Goal: Find specific page/section

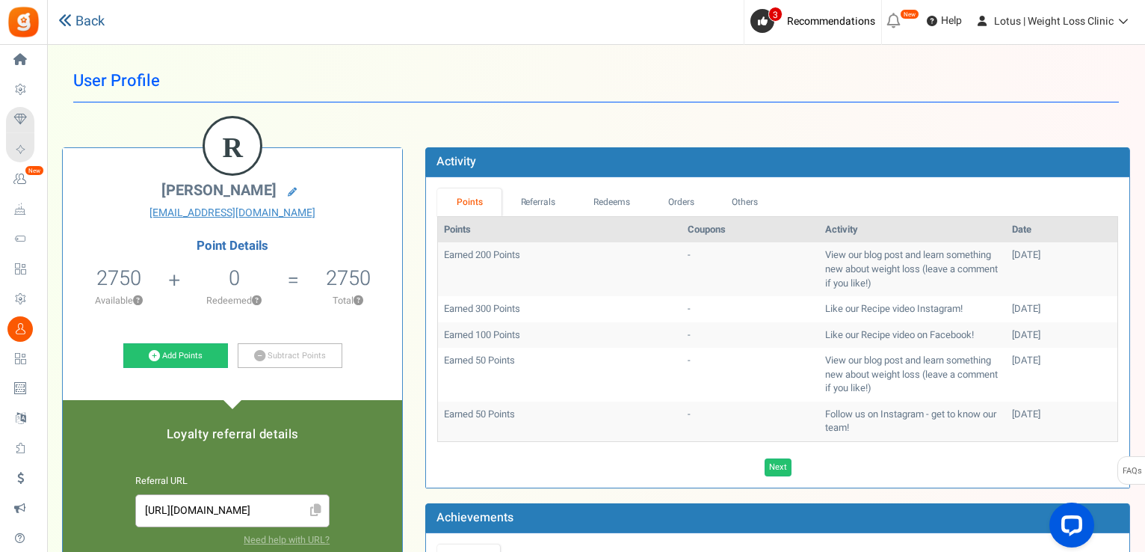
click at [73, 15] on link "Back" at bounding box center [81, 21] width 46 height 19
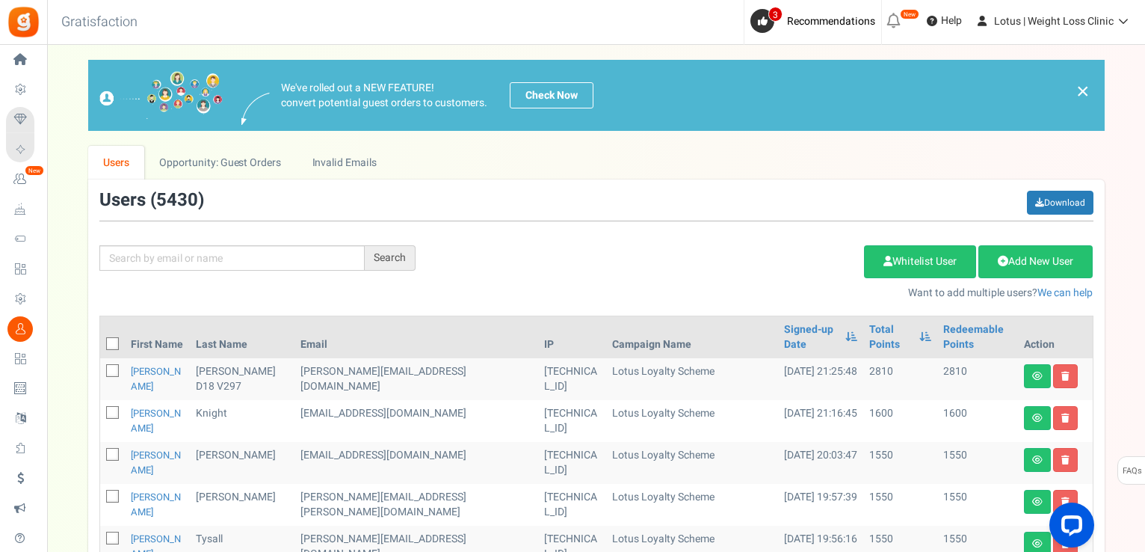
click at [212, 241] on div "Search Add Etsy Order Delete Selected Users Import Users Spam Protection Subtra…" at bounding box center [596, 246] width 1017 height 110
click at [212, 252] on input "text" at bounding box center [231, 257] width 265 height 25
paste input "[EMAIL_ADDRESS][DOMAIN_NAME]"
type input "[EMAIL_ADDRESS][DOMAIN_NAME]"
click at [374, 259] on div "Search" at bounding box center [390, 257] width 51 height 25
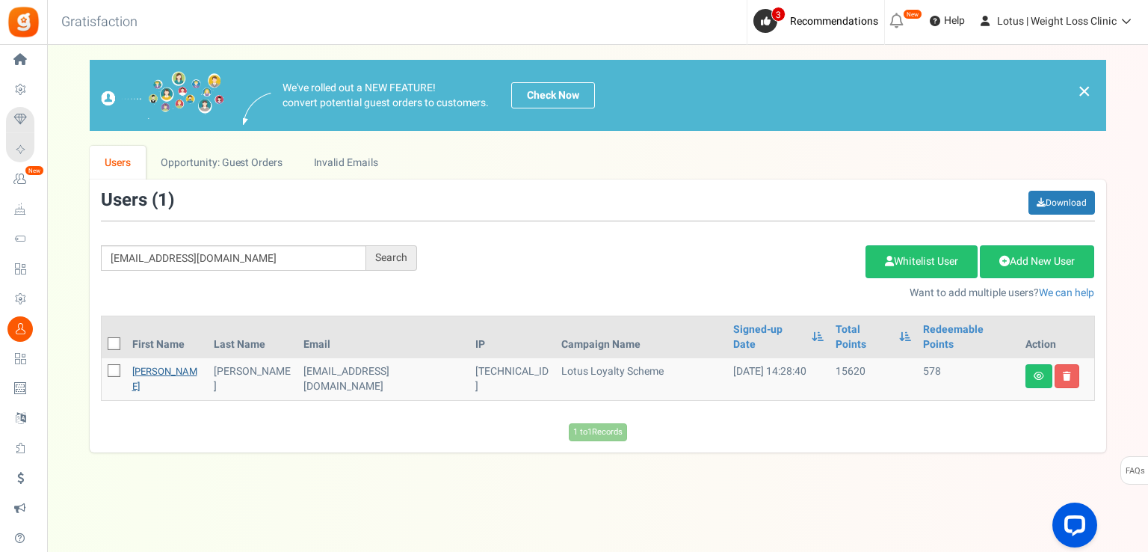
click at [151, 364] on link "[PERSON_NAME]" at bounding box center [164, 378] width 65 height 29
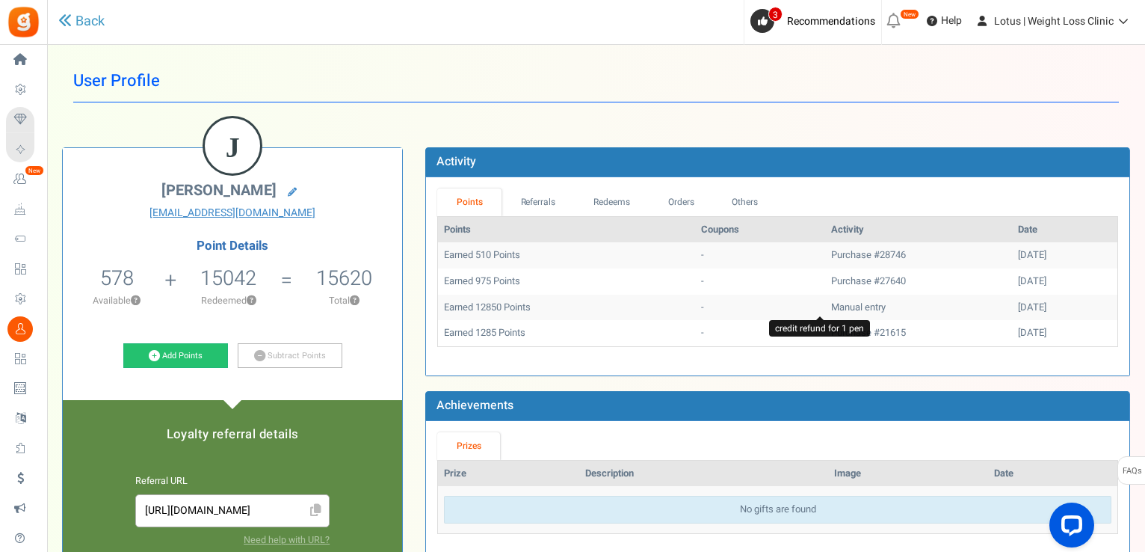
click at [831, 303] on span "Manual entry" at bounding box center [858, 307] width 55 height 14
click at [505, 306] on td "Earned 12850 Points" at bounding box center [566, 308] width 257 height 26
click at [1018, 305] on div "[DATE]" at bounding box center [1064, 307] width 93 height 14
click at [825, 295] on td "Manual entry" at bounding box center [918, 308] width 187 height 26
click at [831, 307] on span "Manual entry" at bounding box center [858, 307] width 55 height 14
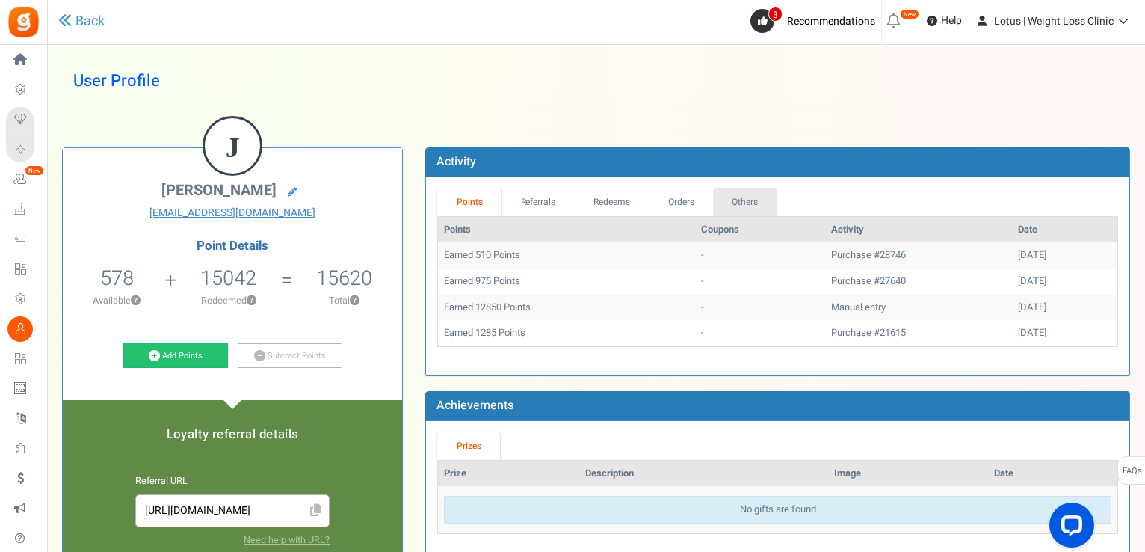
click at [757, 208] on link "Others" at bounding box center [745, 202] width 64 height 28
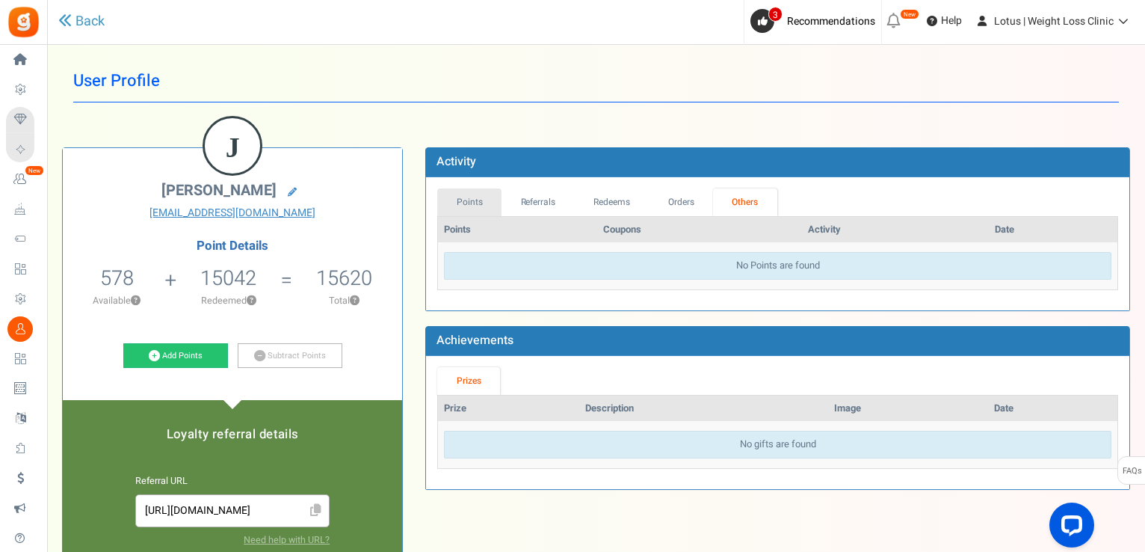
click at [488, 202] on link "Points" at bounding box center [469, 202] width 64 height 28
